Goal: Navigation & Orientation: Find specific page/section

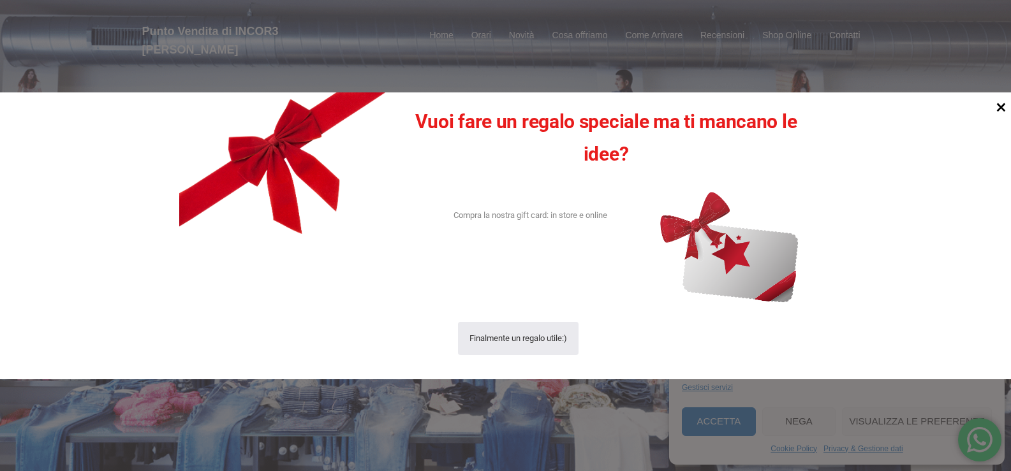
click at [999, 106] on icon at bounding box center [1001, 107] width 9 height 9
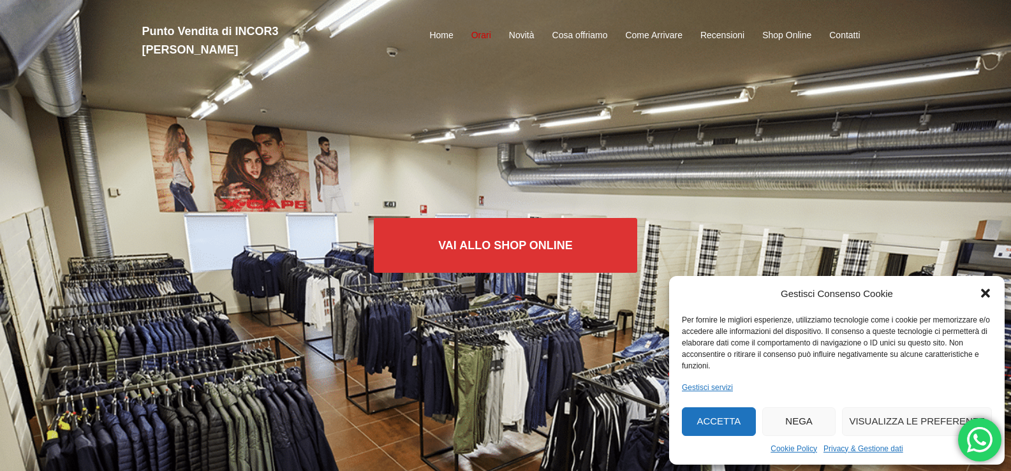
click at [476, 28] on link "Orari" at bounding box center [481, 35] width 20 height 15
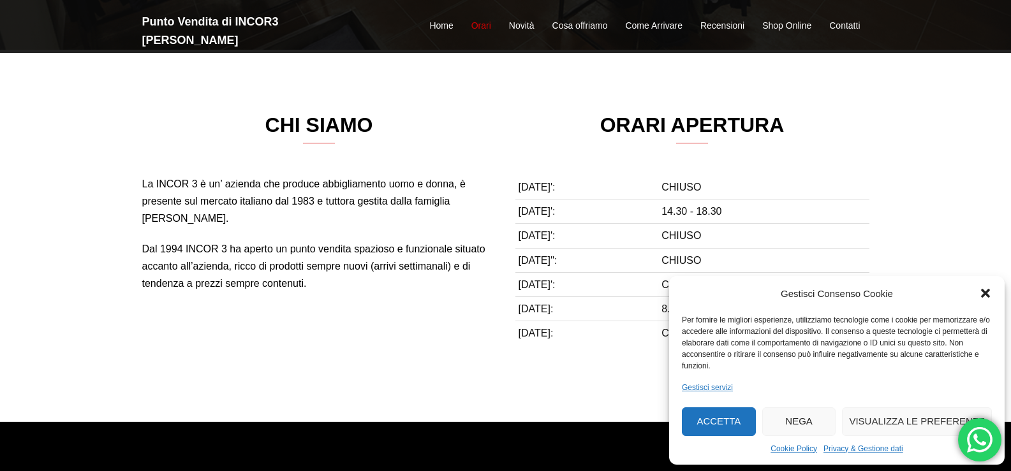
scroll to position [427, 0]
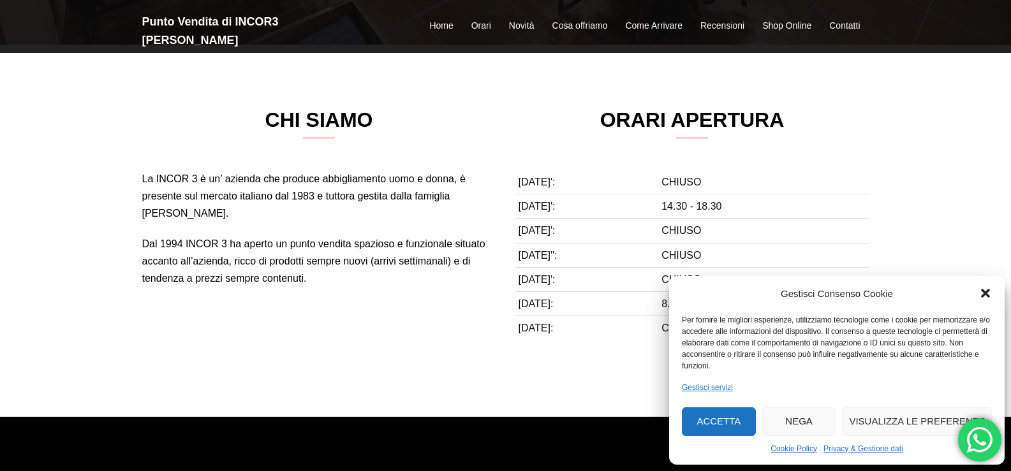
click at [987, 292] on icon "Chiudi la finestra di dialogo" at bounding box center [985, 294] width 9 height 9
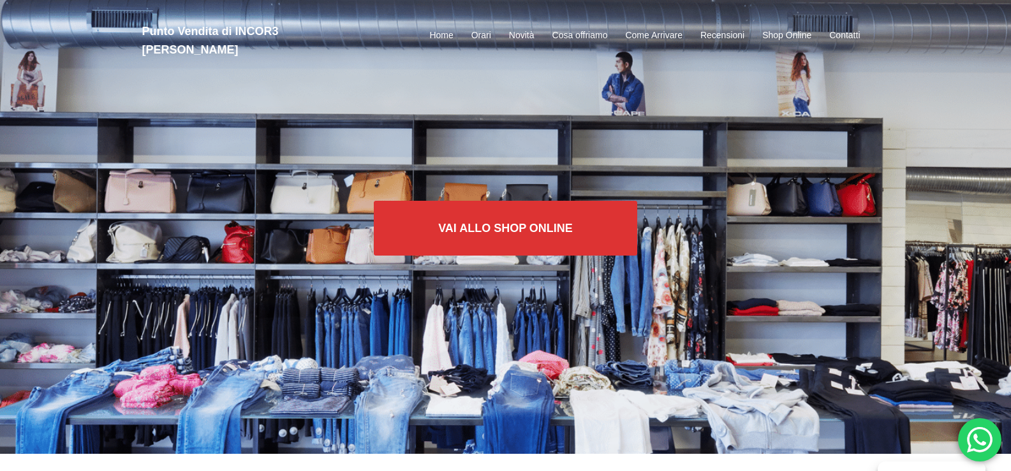
scroll to position [0, 0]
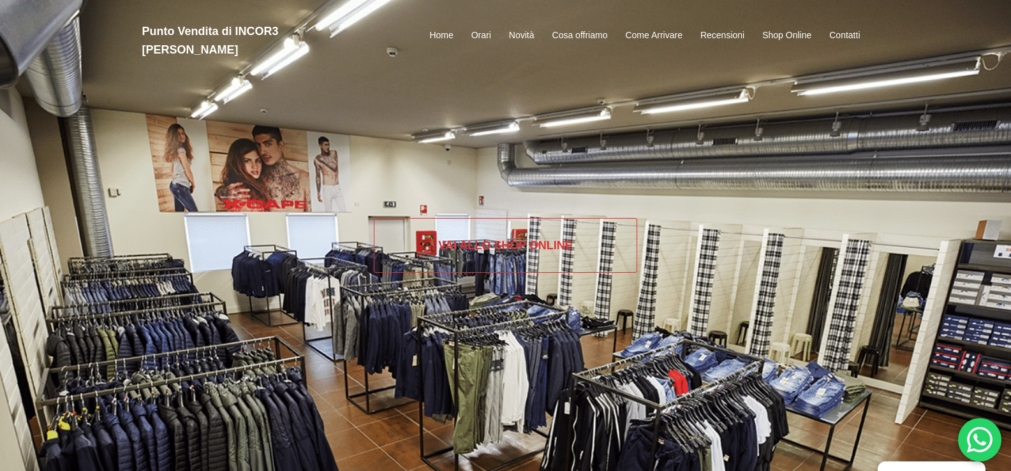
click at [481, 251] on link "Vai allo SHOP ONLINE" at bounding box center [505, 245] width 263 height 55
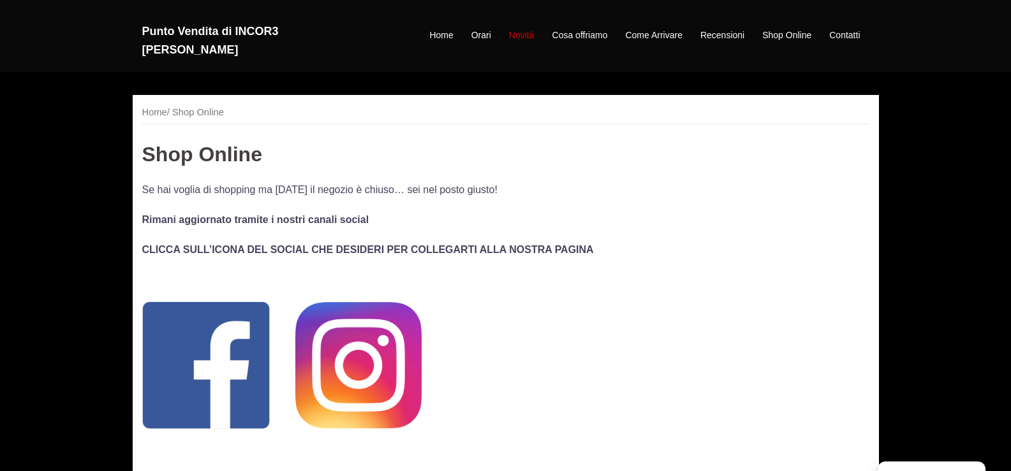
click at [521, 28] on link "Novità" at bounding box center [522, 35] width 26 height 15
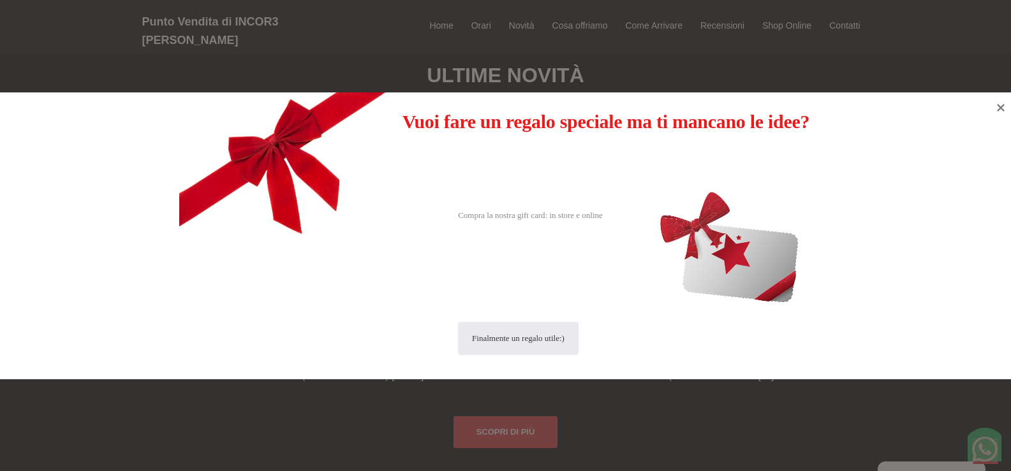
scroll to position [844, 0]
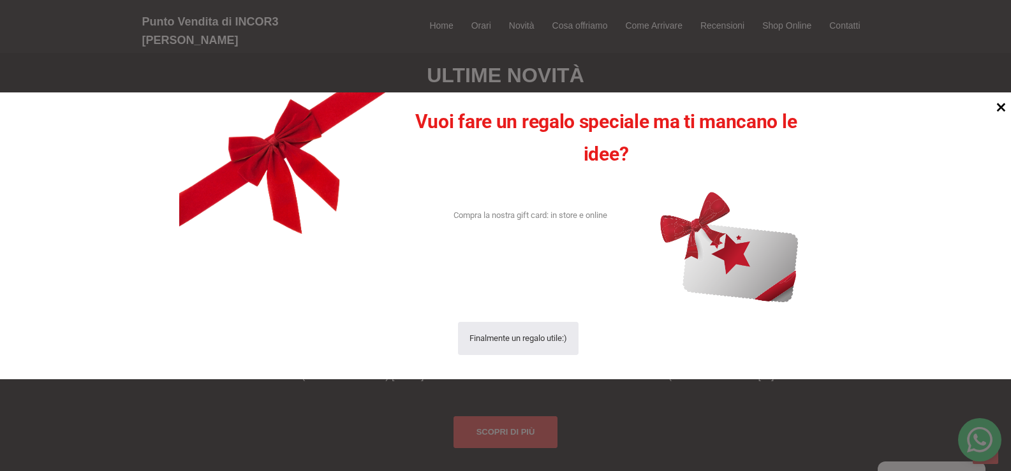
click at [1002, 104] on icon at bounding box center [1000, 106] width 17 height 17
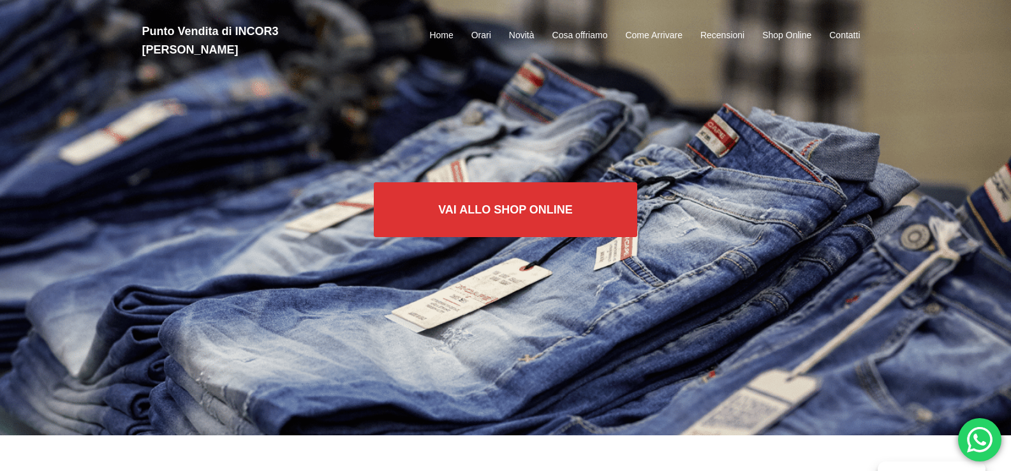
scroll to position [0, 0]
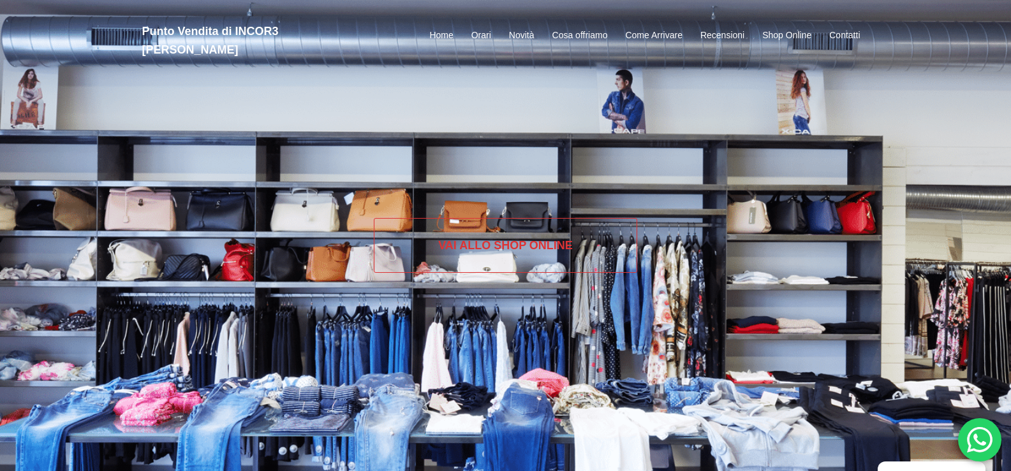
click at [539, 240] on link "Vai allo SHOP ONLINE" at bounding box center [505, 245] width 263 height 55
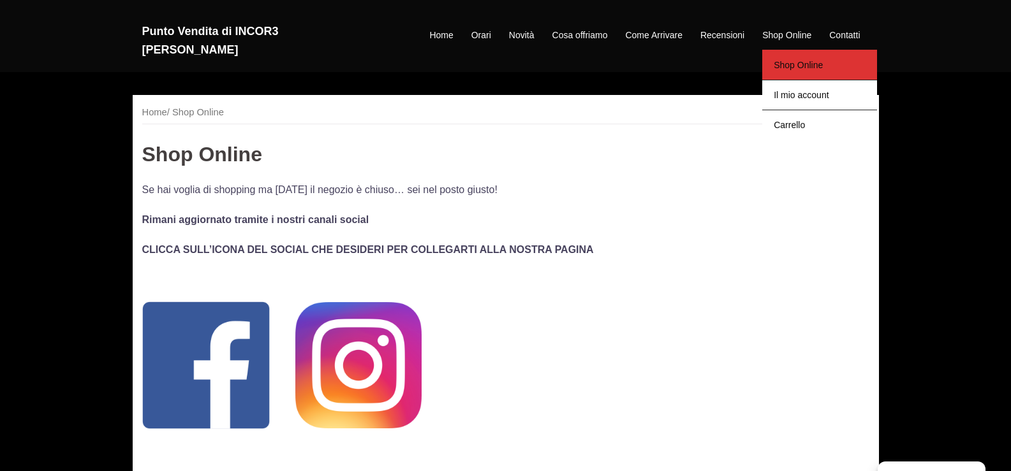
click at [774, 50] on link "Shop Online" at bounding box center [819, 65] width 115 height 30
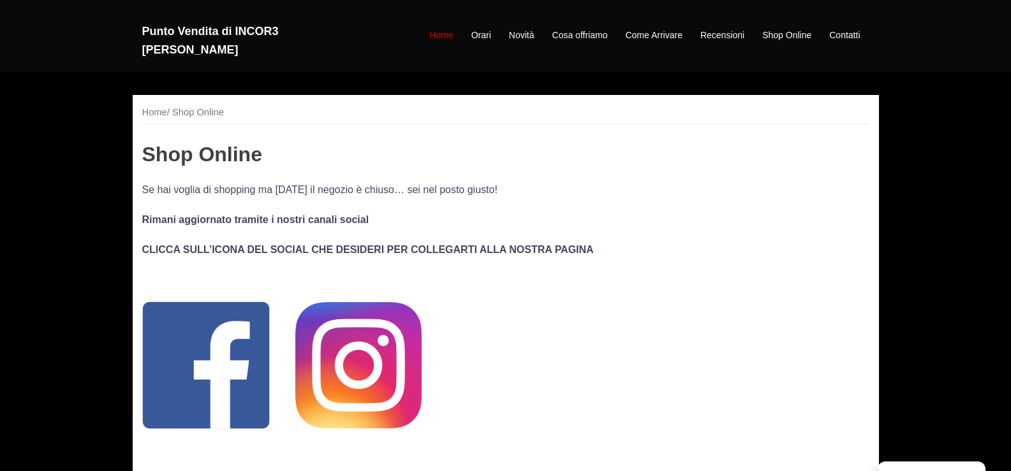
click at [437, 28] on link "Home" at bounding box center [441, 35] width 24 height 15
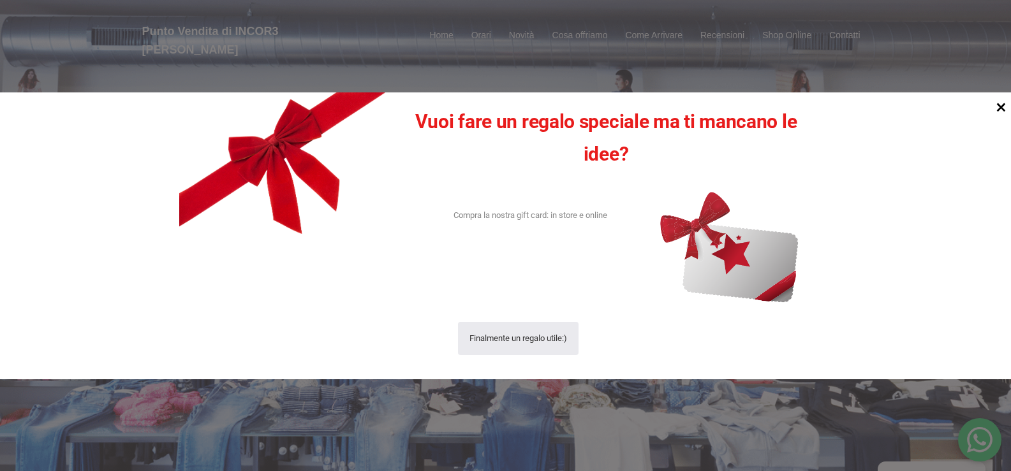
click at [996, 110] on icon at bounding box center [1000, 106] width 17 height 17
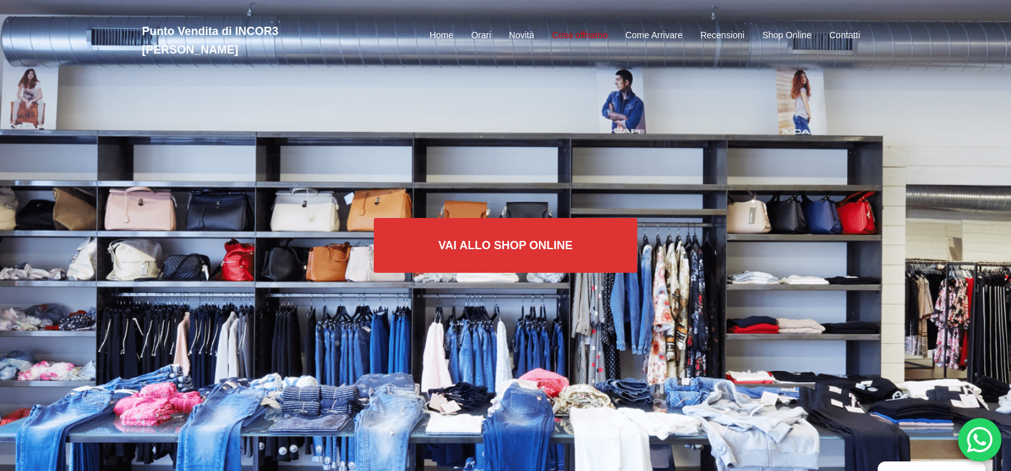
click at [585, 28] on link "Cosa offriamo" at bounding box center [579, 35] width 55 height 15
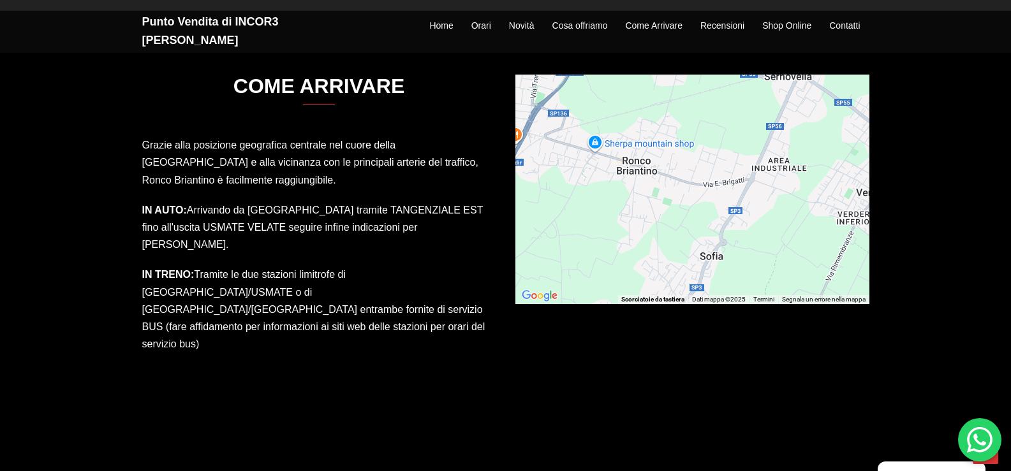
scroll to position [1921, 0]
